Goal: Task Accomplishment & Management: Complete application form

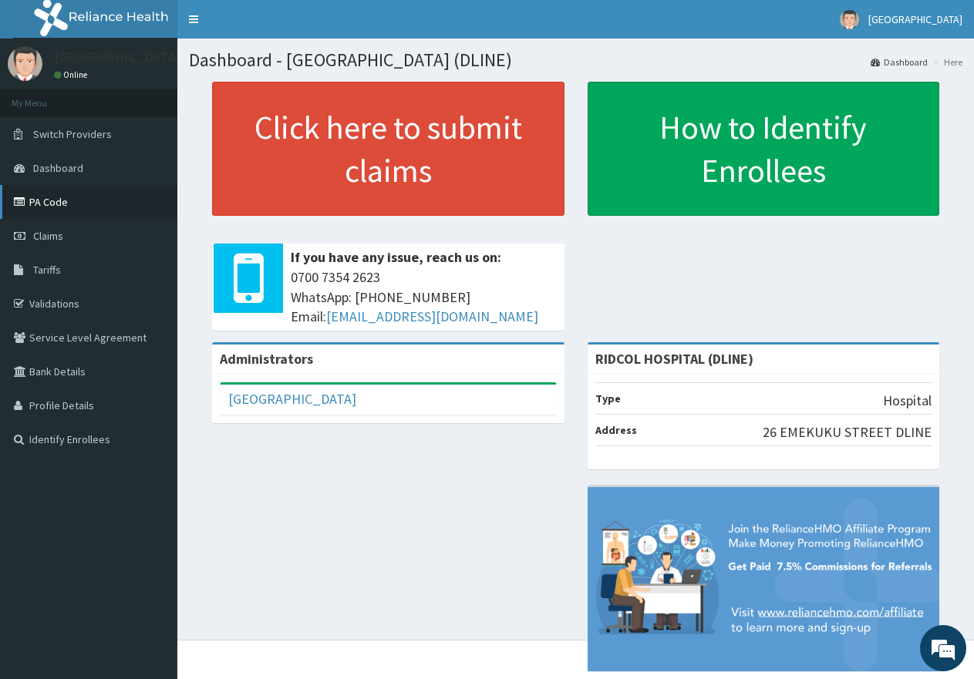
click at [48, 208] on link "PA Code" at bounding box center [88, 202] width 177 height 34
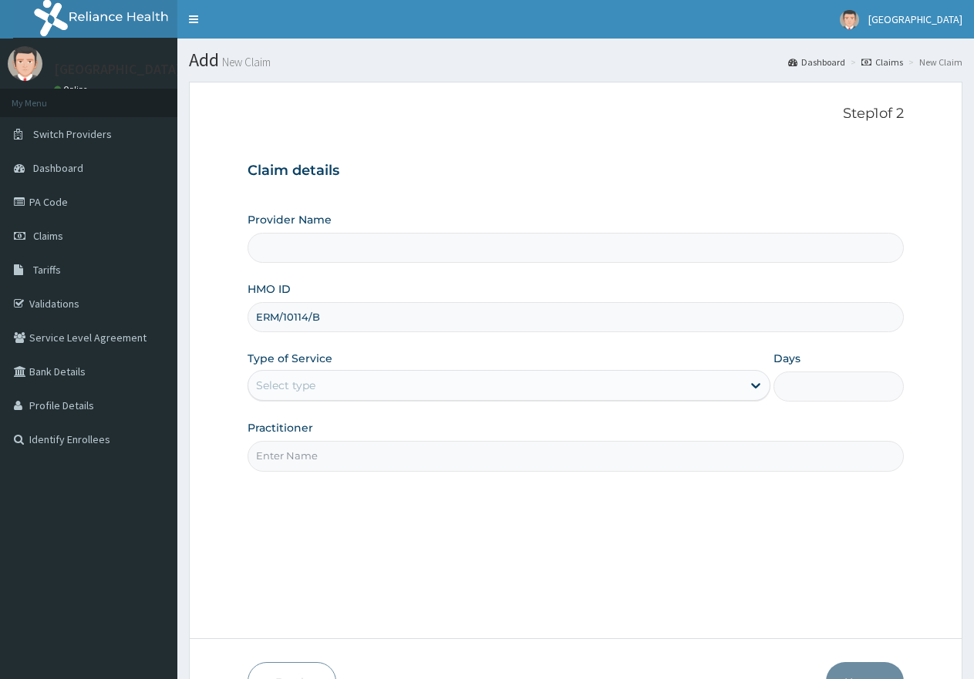
type input "ERM/10114/B"
click at [305, 388] on div "Select type" at bounding box center [285, 385] width 59 height 15
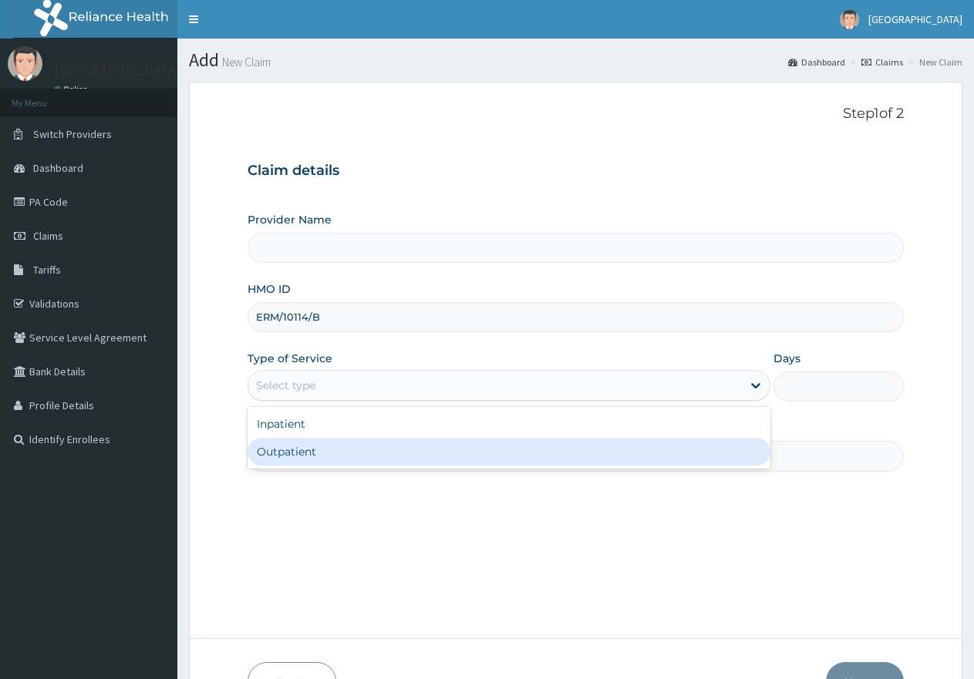
click at [305, 444] on div "Outpatient" at bounding box center [509, 452] width 522 height 28
type input "1"
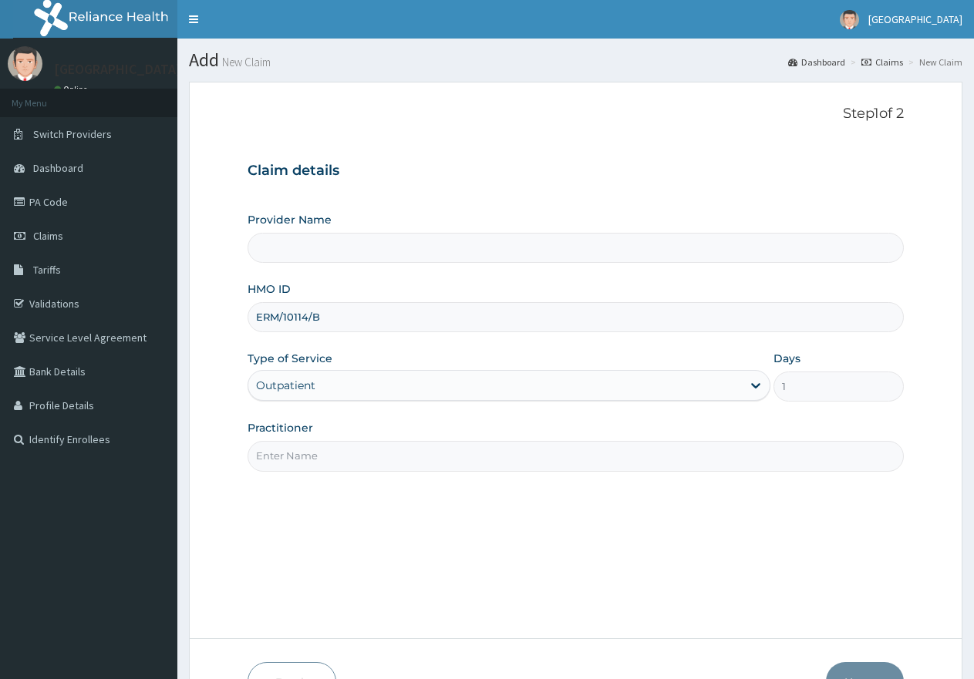
click at [304, 459] on input "Practitioner" at bounding box center [576, 456] width 656 height 30
type input "DR. AH"
click at [864, 662] on button "Next" at bounding box center [865, 682] width 78 height 40
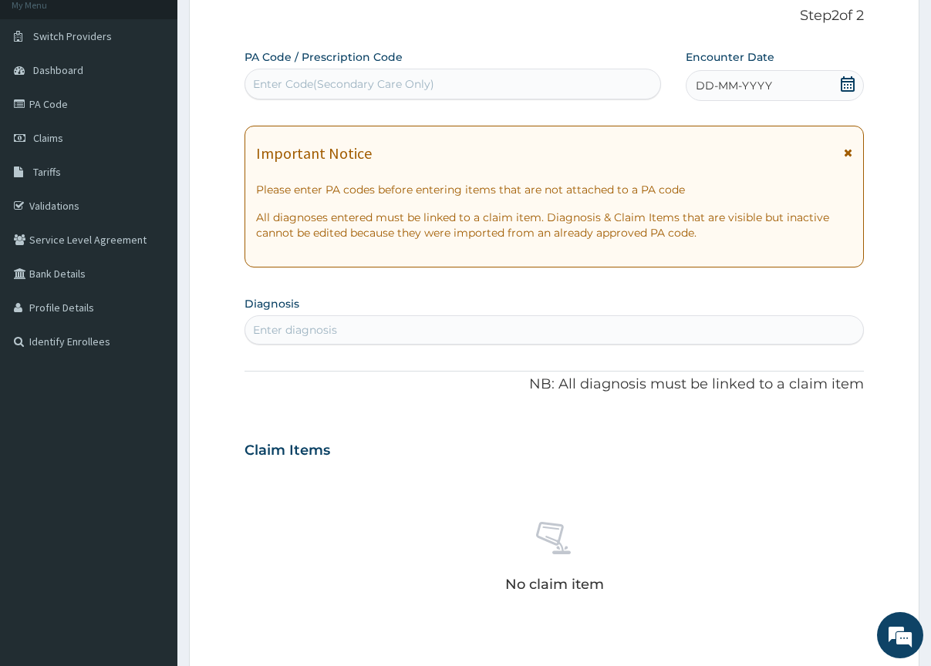
click at [345, 69] on div "Enter Code(Secondary Care Only)" at bounding box center [452, 84] width 416 height 31
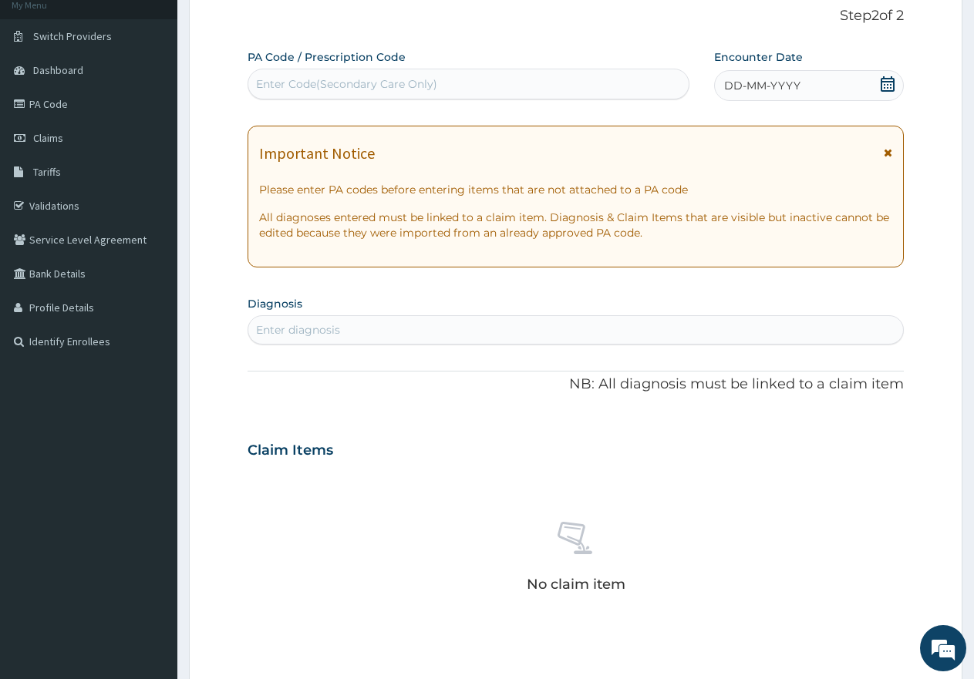
click at [318, 83] on div "Enter Code(Secondary Care Only)" at bounding box center [346, 83] width 181 height 15
paste input "ERM/10114/B"
type input "ERM/10114/B"
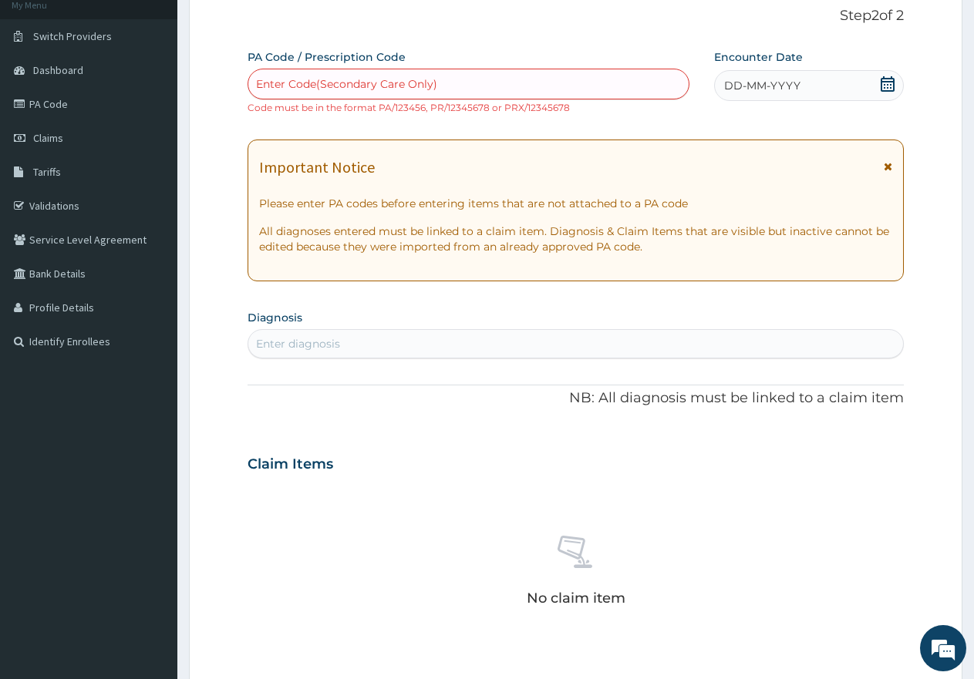
click at [290, 87] on div "Enter Code(Secondary Care Only)" at bounding box center [346, 83] width 181 height 15
click at [325, 90] on div "Enter Code(Secondary Care Only)" at bounding box center [346, 83] width 181 height 15
paste input "PA/CCCEF8"
type input "PA/CCCEF8"
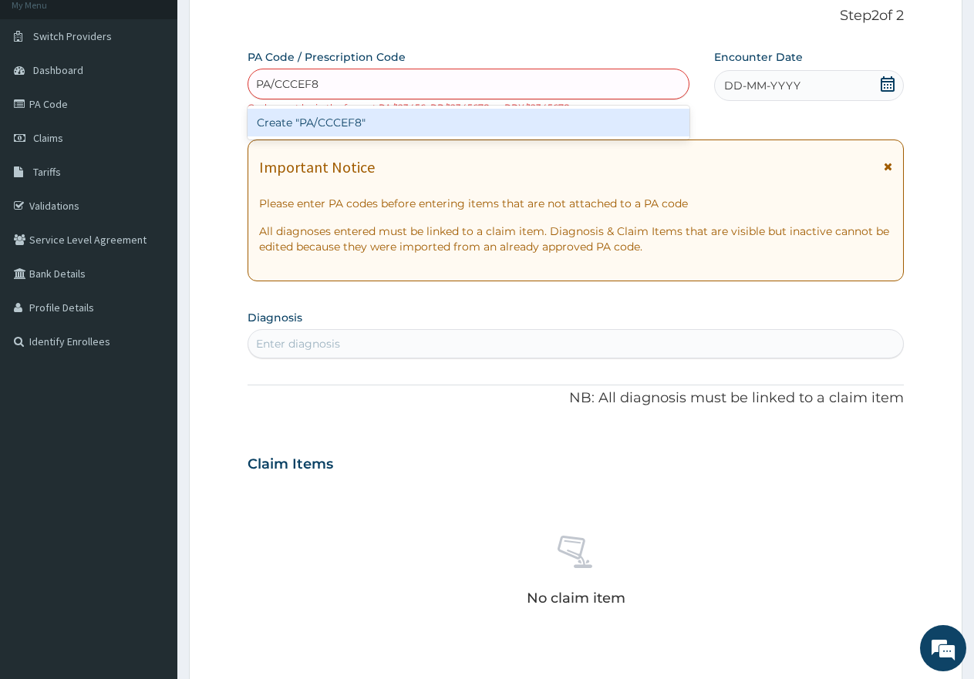
click at [328, 115] on div "Create "PA/CCCEF8"" at bounding box center [469, 123] width 442 height 28
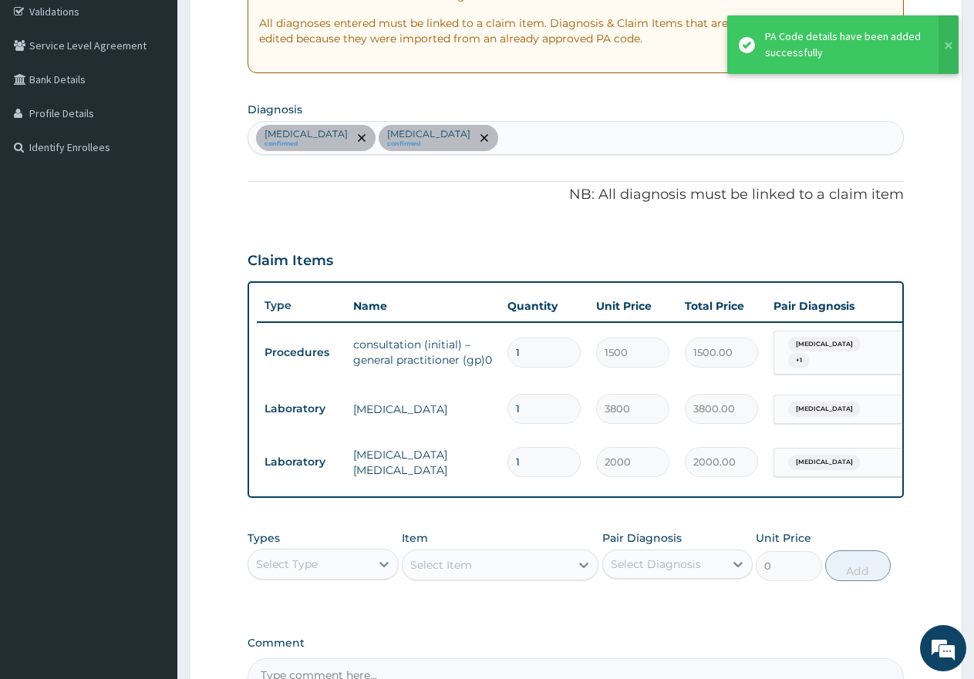
scroll to position [487, 0]
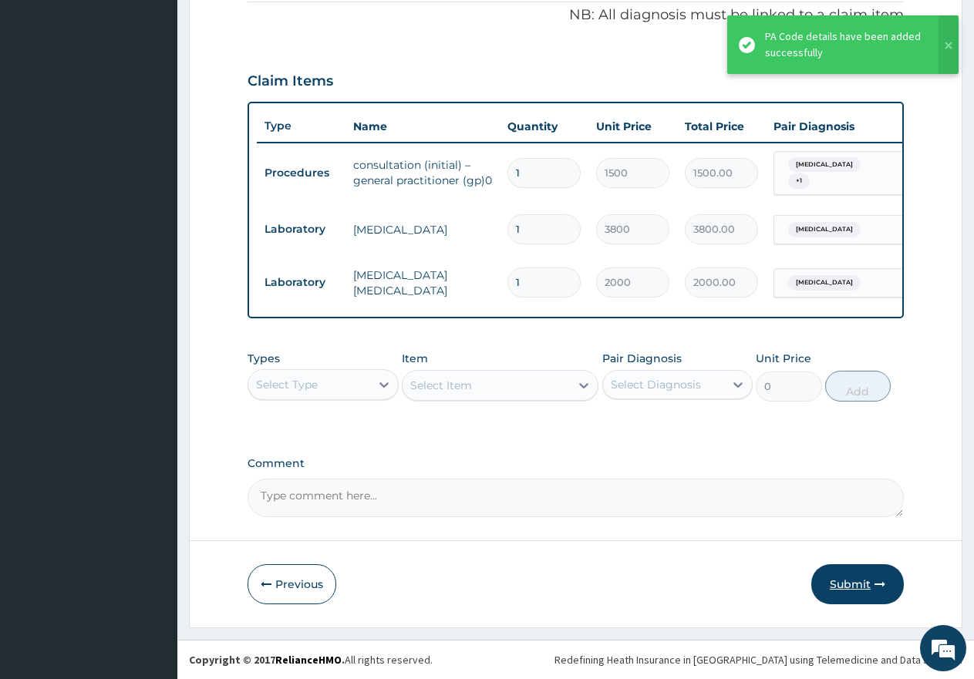
click at [867, 581] on button "Submit" at bounding box center [857, 584] width 93 height 40
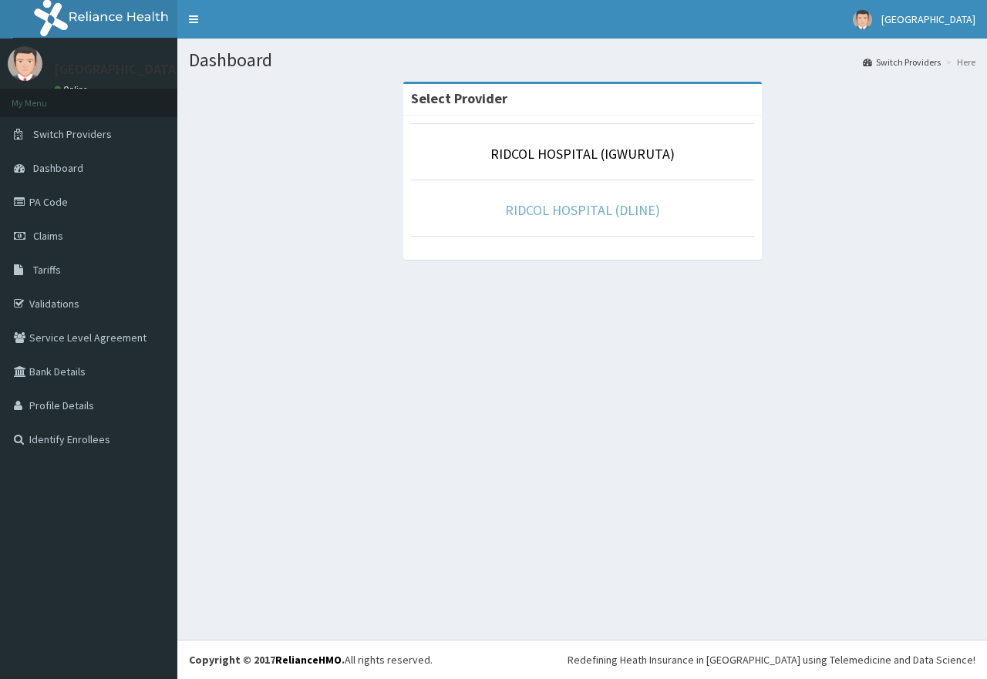
click at [566, 212] on link "RIDCOL HOSPITAL (DLINE)" at bounding box center [582, 210] width 155 height 18
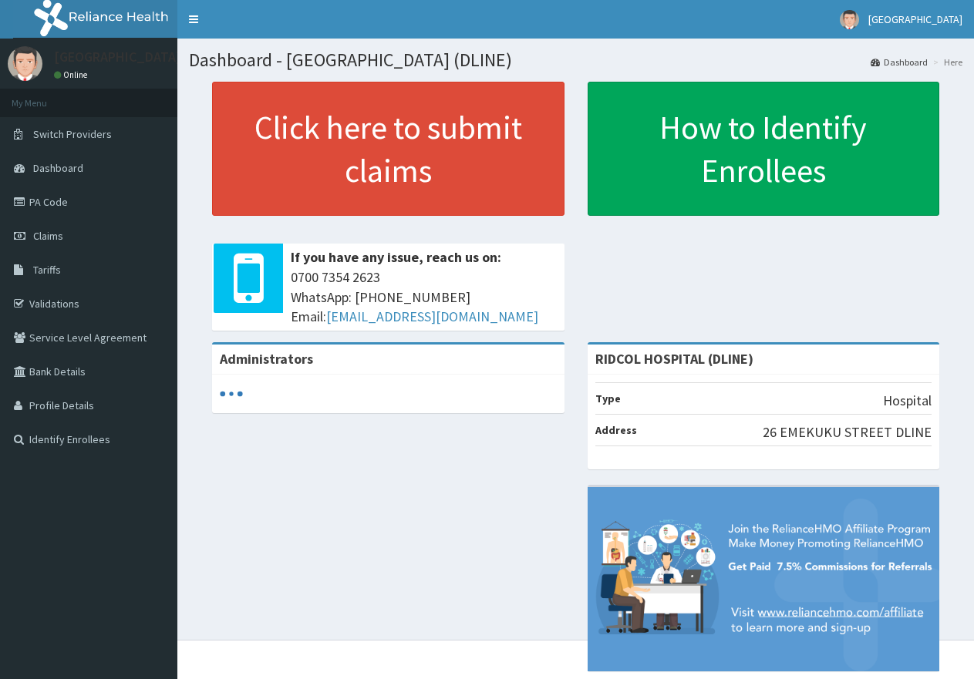
click at [73, 231] on link "Claims" at bounding box center [88, 236] width 177 height 34
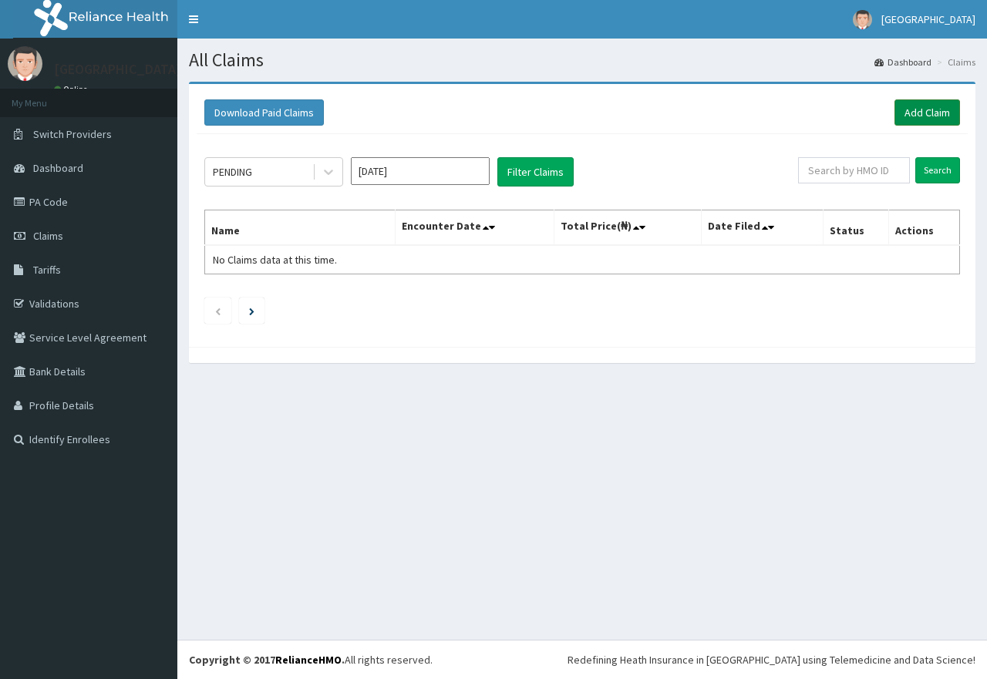
click at [945, 107] on link "Add Claim" at bounding box center [927, 112] width 66 height 26
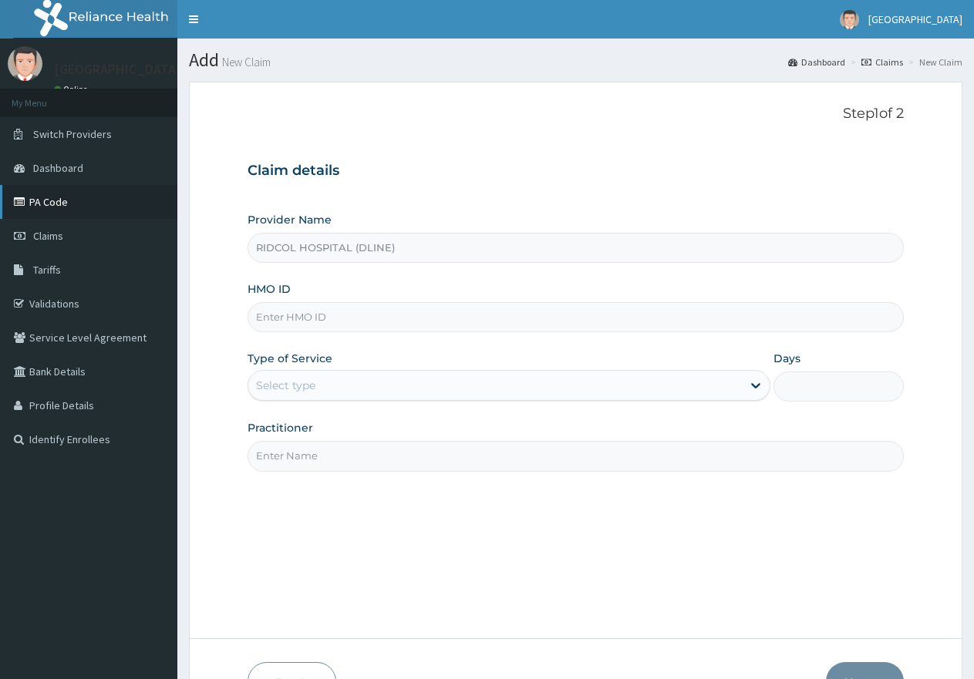
click at [78, 190] on link "PA Code" at bounding box center [88, 202] width 177 height 34
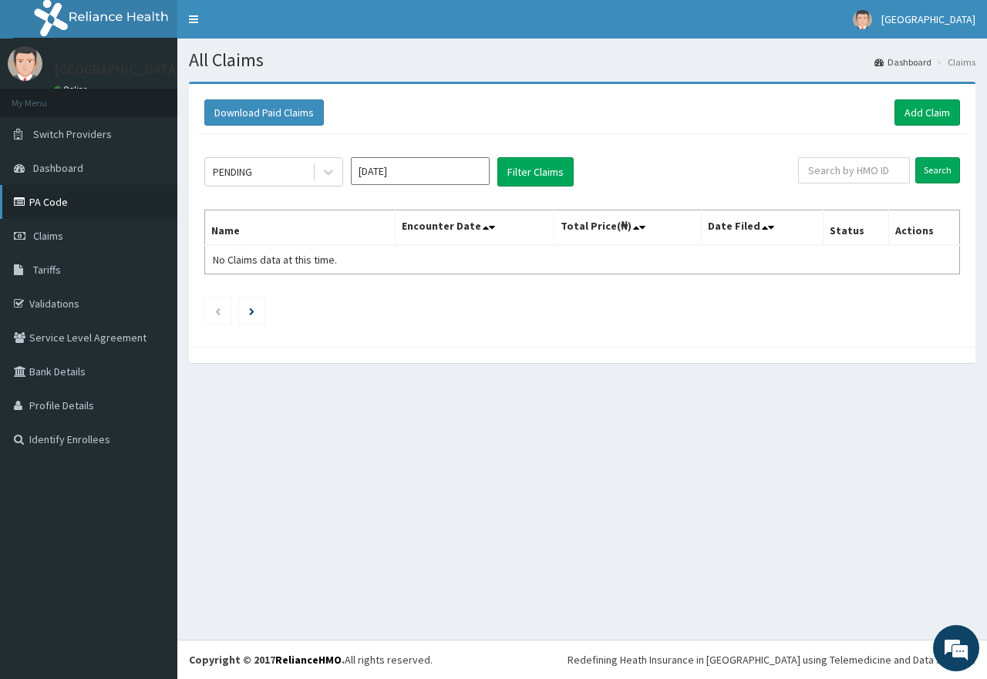
click at [71, 197] on link "PA Code" at bounding box center [88, 202] width 177 height 34
